Goal: Information Seeking & Learning: Learn about a topic

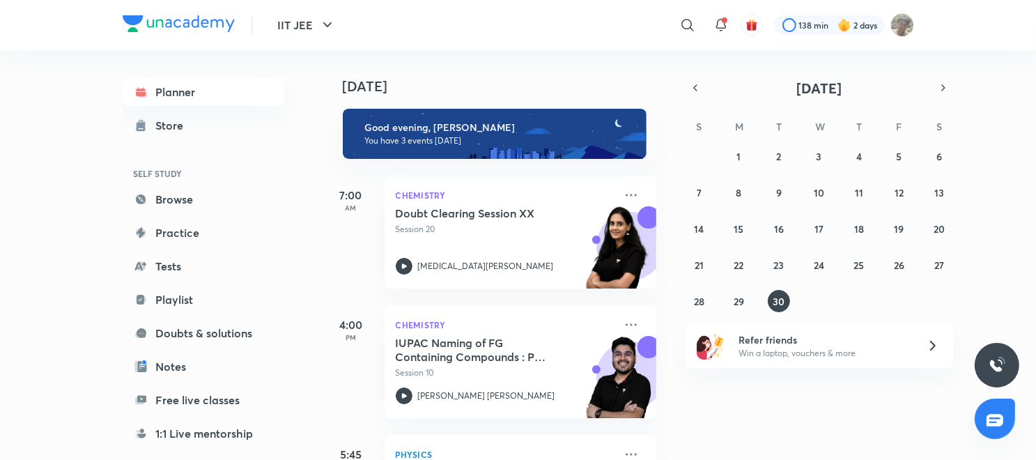
scroll to position [94, 0]
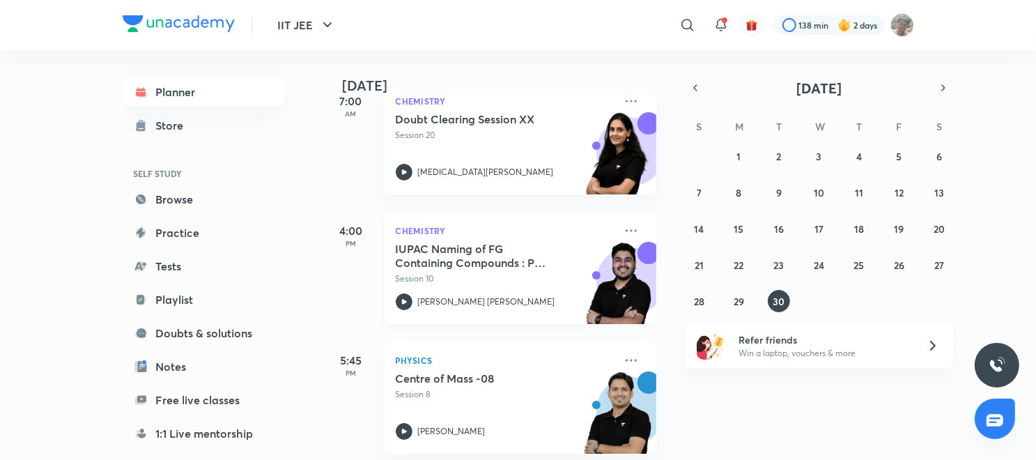
click at [409, 304] on icon at bounding box center [404, 301] width 17 height 17
